Goal: Task Accomplishment & Management: Manage account settings

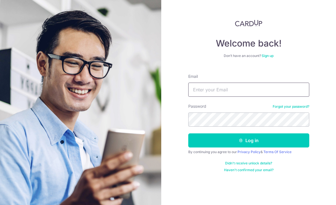
type input "[EMAIL_ADDRESS][DOMAIN_NAME]"
click at [249, 133] on button "Log in" at bounding box center [248, 140] width 121 height 14
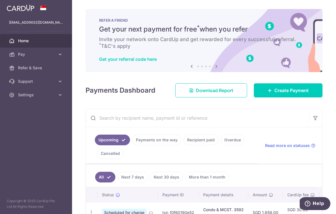
click at [0, 0] on icon "button" at bounding box center [0, 0] width 0 height 0
click at [55, 97] on span "Settings" at bounding box center [36, 95] width 37 height 6
click at [30, 124] on span "Logout" at bounding box center [36, 122] width 37 height 6
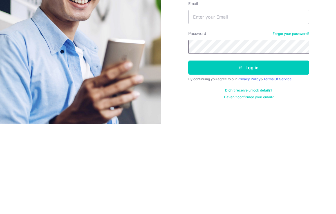
click at [249, 151] on button "Log in" at bounding box center [248, 158] width 121 height 14
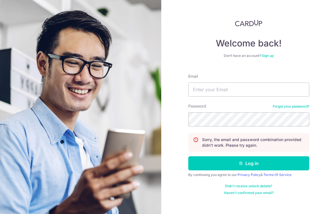
click at [160, 111] on img at bounding box center [80, 144] width 203 height 288
click at [230, 177] on div "By continuing you agree to our Privacy Policy & Terms Of Service" at bounding box center [248, 175] width 121 height 5
click at [224, 159] on button "Log in" at bounding box center [248, 163] width 121 height 14
click at [318, 70] on div "Welcome back! Don’t have an account? Sign up Email Password Forgot your passwor…" at bounding box center [248, 107] width 175 height 214
click at [222, 90] on input "Email" at bounding box center [248, 89] width 121 height 14
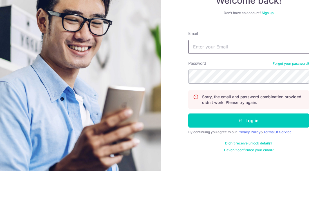
type input "[EMAIL_ADDRESS][DOMAIN_NAME]"
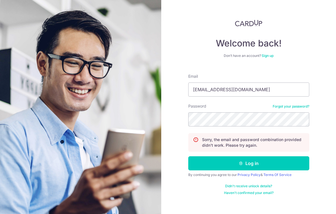
click at [263, 156] on button "Log in" at bounding box center [248, 163] width 121 height 14
type input "[EMAIL_ADDRESS][DOMAIN_NAME]"
click at [249, 163] on button "Log in" at bounding box center [248, 163] width 121 height 14
type input "[EMAIL_ADDRESS][DOMAIN_NAME]"
click at [261, 165] on button "Log in" at bounding box center [248, 163] width 121 height 14
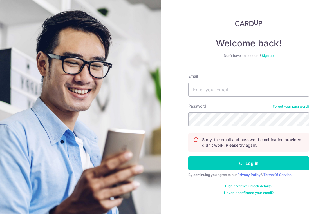
click at [39, 112] on img at bounding box center [80, 144] width 203 height 288
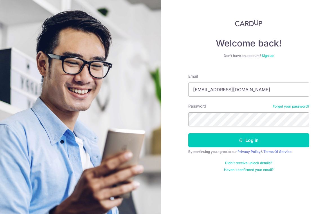
click at [267, 139] on button "Log in" at bounding box center [248, 140] width 121 height 14
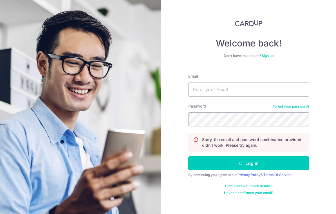
click at [23, 74] on img at bounding box center [80, 144] width 203 height 288
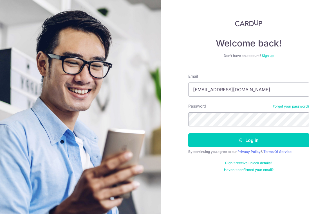
click at [328, 124] on div "Welcome back! Don’t have an account? Sign up Email [EMAIL_ADDRESS][DOMAIN_NAME]…" at bounding box center [248, 107] width 175 height 214
